Goal: Information Seeking & Learning: Learn about a topic

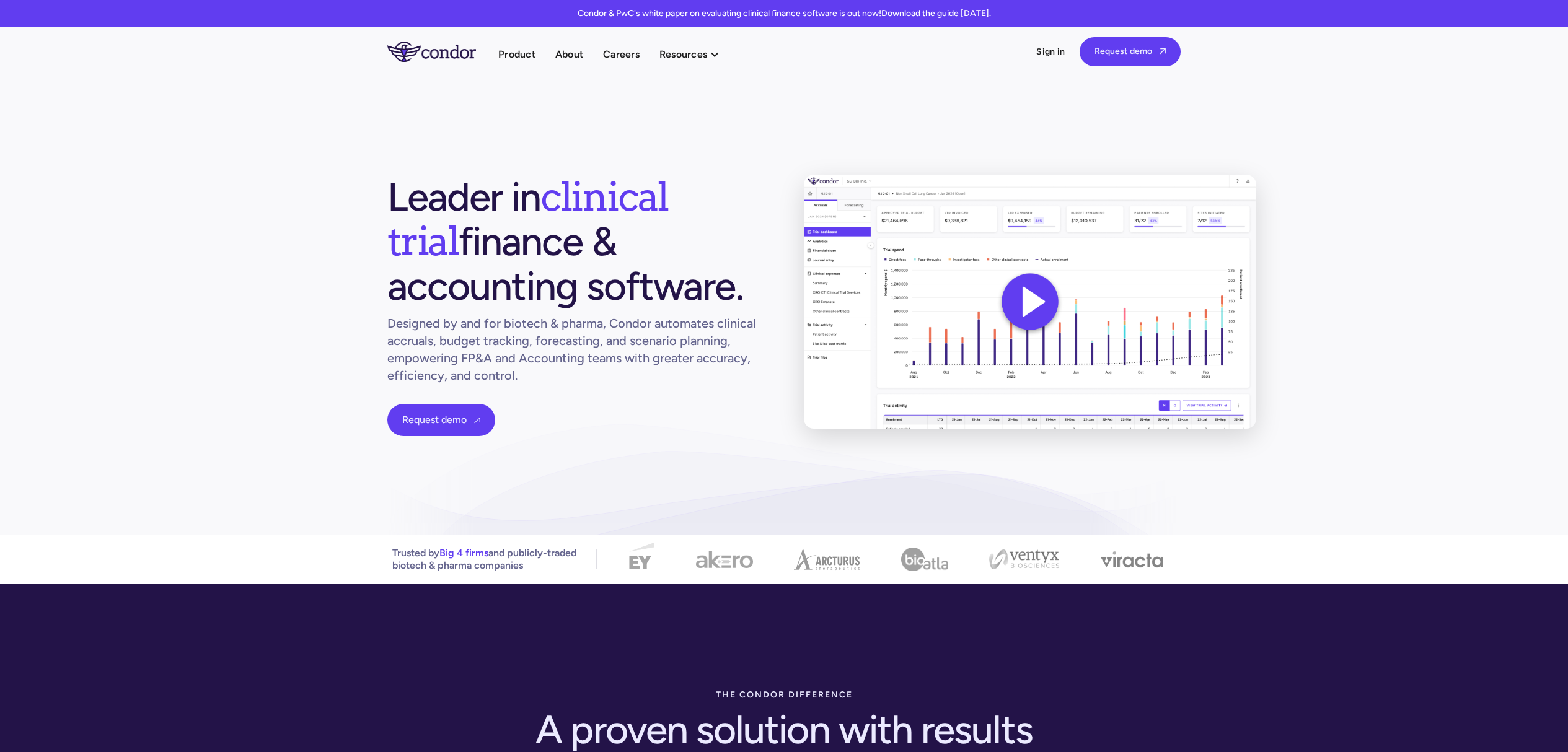
click at [569, 99] on section "Leader in clinical trial finance & accounting software. Designed by and for bio…" at bounding box center [784, 305] width 1568 height 459
click at [512, 55] on link "Product" at bounding box center [517, 54] width 37 height 17
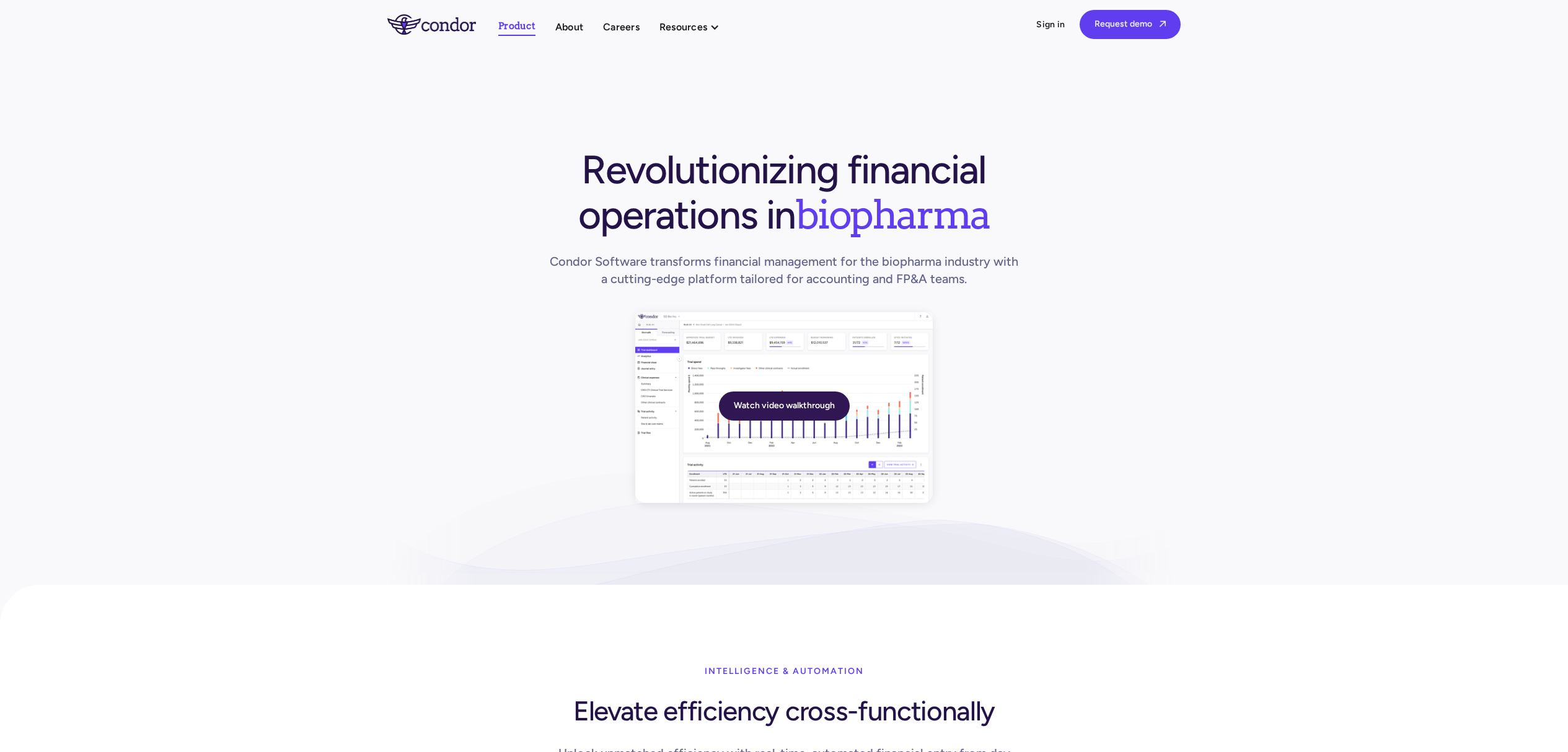
click at [763, 413] on link "Watch video walkthrough" at bounding box center [784, 407] width 131 height 29
click at [756, 402] on link "Watch video walkthrough" at bounding box center [784, 407] width 131 height 29
click at [761, 402] on link "Watch video walkthrough" at bounding box center [784, 407] width 131 height 29
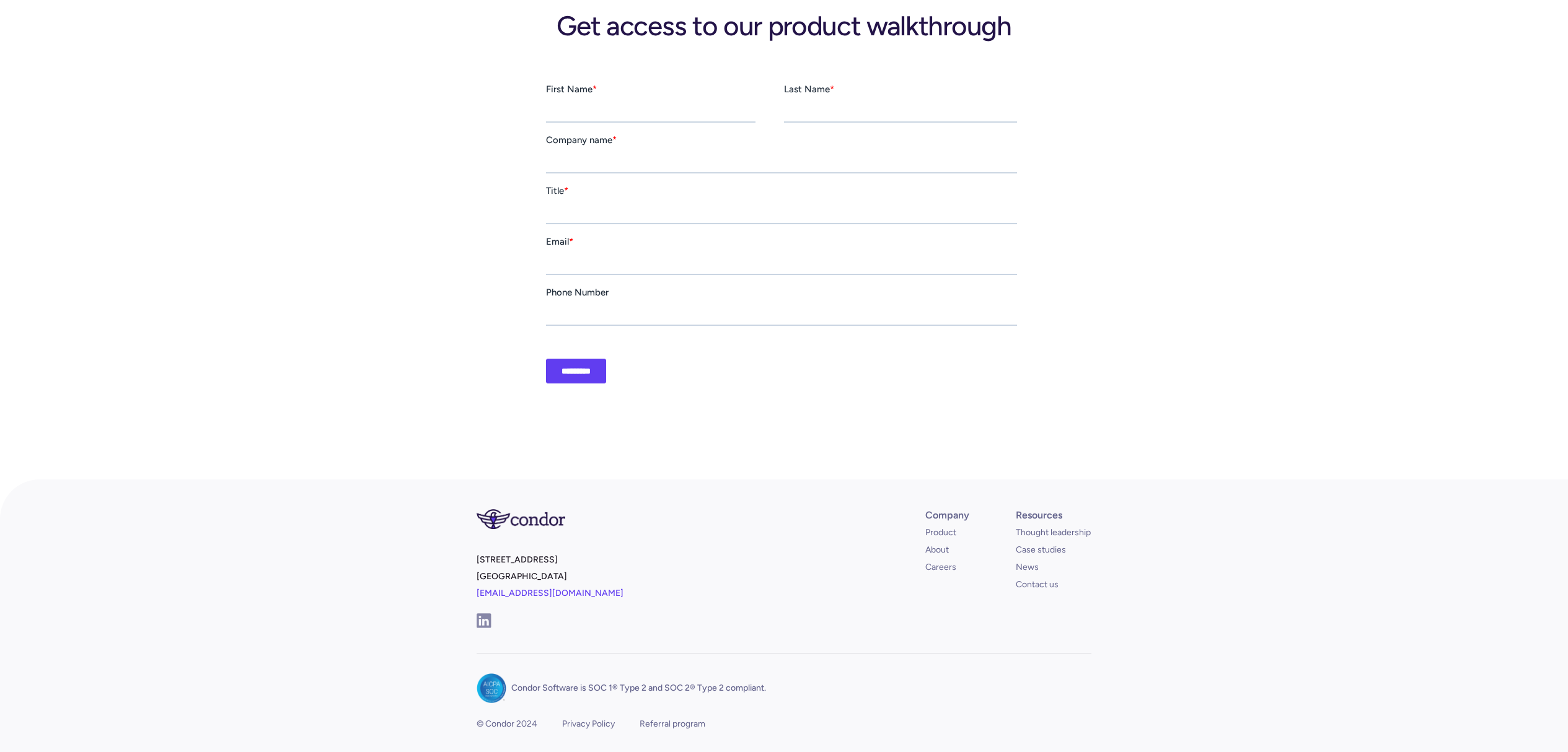
scroll to position [152, 0]
